Goal: Find specific page/section: Find specific page/section

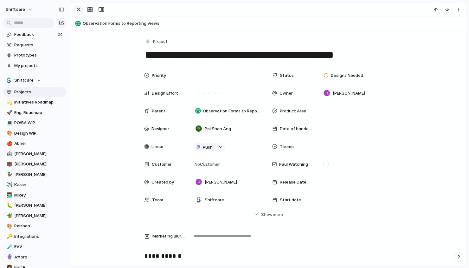
click at [80, 11] on div "button" at bounding box center [79, 10] width 8 height 8
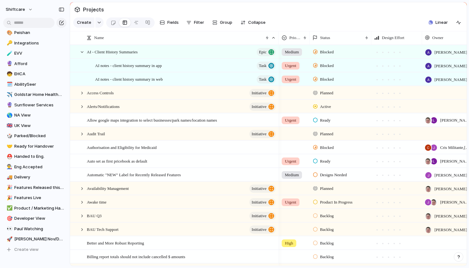
scroll to position [231, 0]
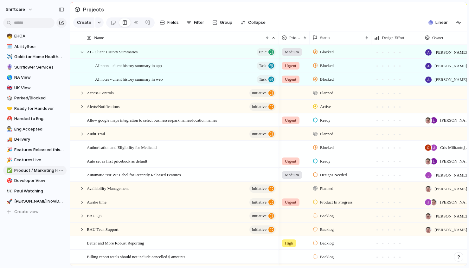
click at [25, 165] on link "✅ Product / Marketing Handover" at bounding box center [34, 170] width 63 height 10
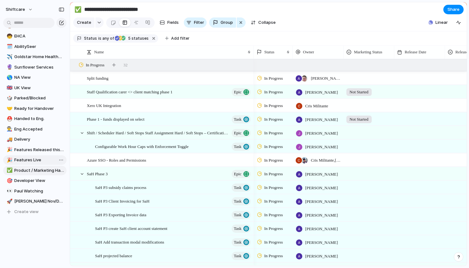
click at [25, 161] on span "Features Live" at bounding box center [39, 160] width 50 height 6
type input "**********"
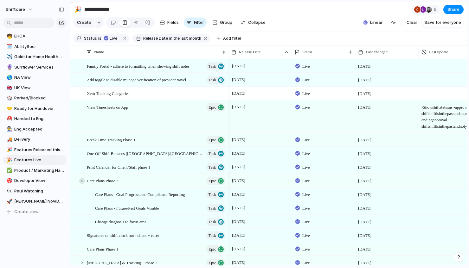
click at [82, 181] on div at bounding box center [82, 180] width 6 height 6
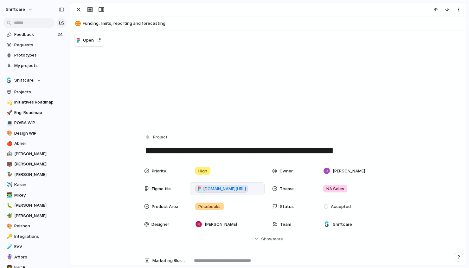
click at [233, 189] on span "[DOMAIN_NAME][URL]" at bounding box center [224, 188] width 43 height 6
